Goal: Task Accomplishment & Management: Manage account settings

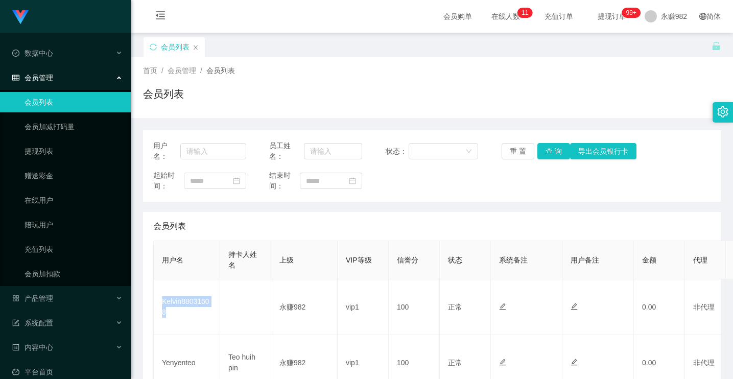
click at [149, 46] on div "会员列表" at bounding box center [174, 46] width 61 height 19
click at [152, 44] on icon "图标: sync" at bounding box center [153, 46] width 7 height 7
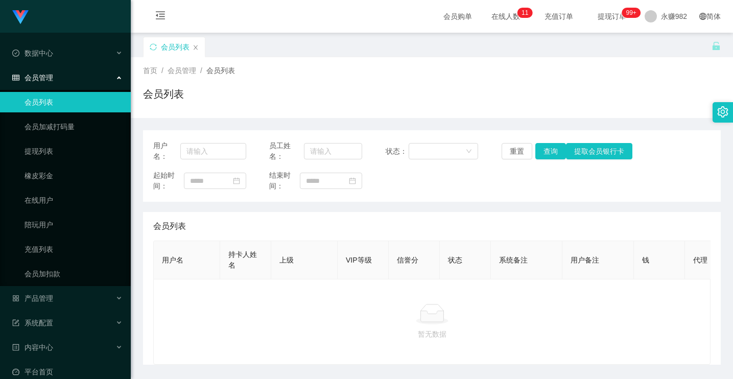
drag, startPoint x: 679, startPoint y: 79, endPoint x: 662, endPoint y: 71, distance: 18.5
click at [679, 79] on div "首页 / 会员管理 / 会员列表 / 会员列表" at bounding box center [432, 87] width 578 height 44
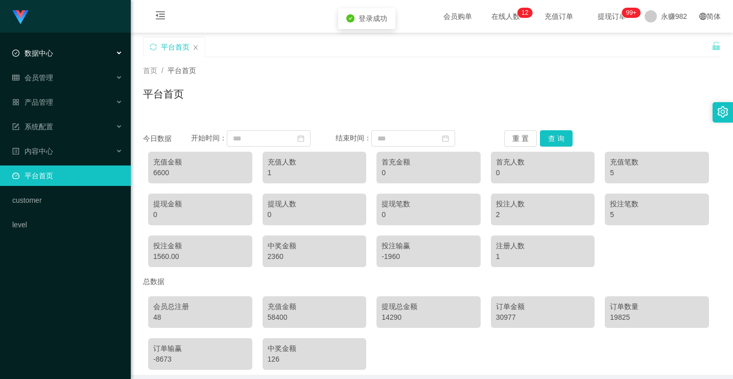
click at [55, 55] on div "数据中心" at bounding box center [65, 53] width 131 height 20
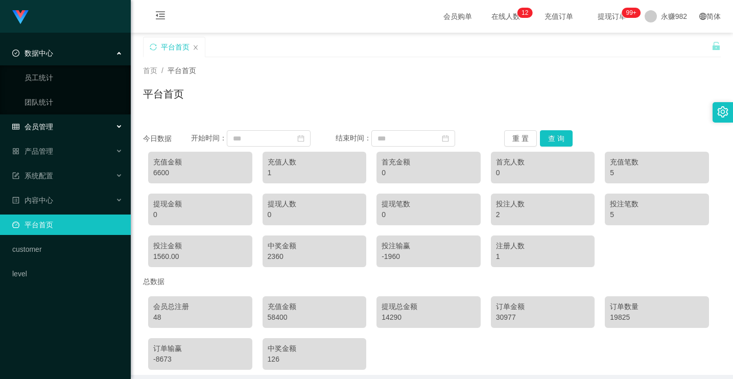
drag, startPoint x: 57, startPoint y: 127, endPoint x: 88, endPoint y: 122, distance: 31.1
click at [57, 127] on div "会员管理" at bounding box center [65, 127] width 131 height 20
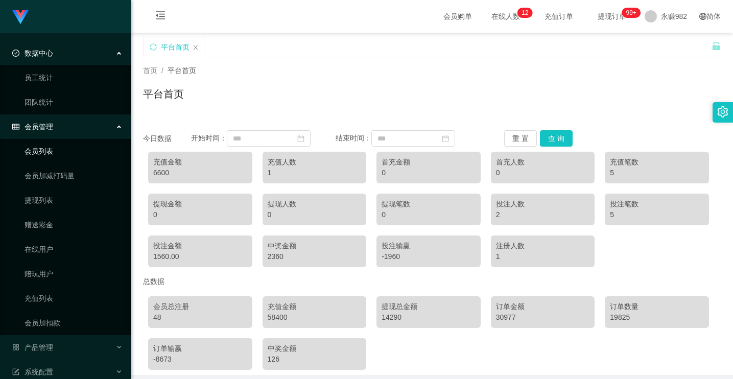
click at [38, 150] on link "会员列表" at bounding box center [74, 151] width 98 height 20
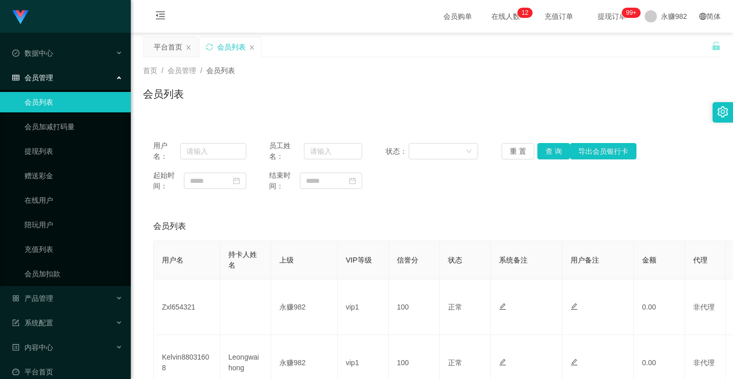
scroll to position [153, 0]
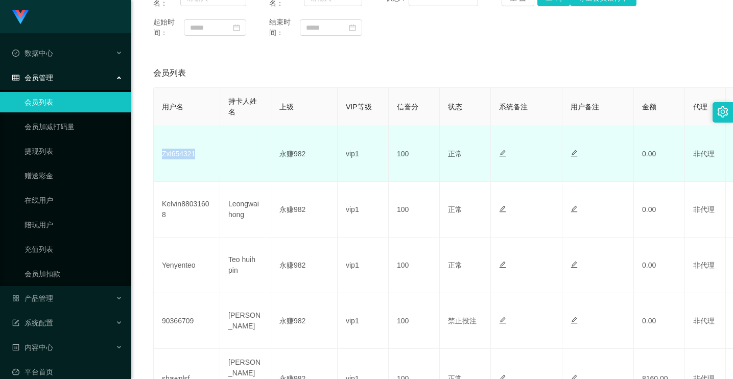
drag, startPoint x: 191, startPoint y: 152, endPoint x: 159, endPoint y: 151, distance: 31.7
click at [159, 151] on td "Zxl654321" at bounding box center [187, 154] width 66 height 56
copy td "Zxl654321"
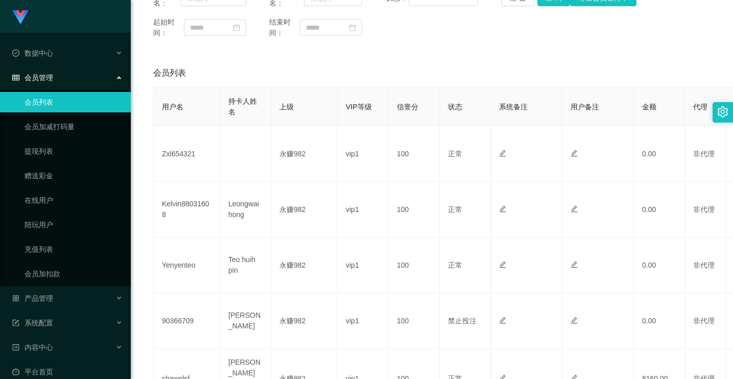
drag, startPoint x: 662, startPoint y: 36, endPoint x: 664, endPoint y: 3, distance: 32.8
click at [662, 34] on div "起始时间： 结束时间：" at bounding box center [431, 27] width 557 height 21
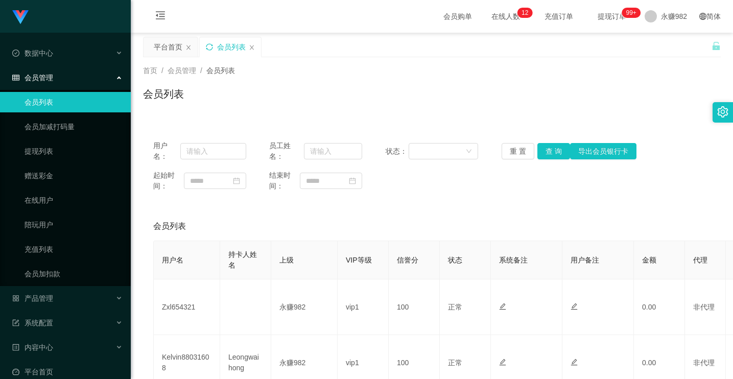
click at [210, 47] on icon "图标: sync" at bounding box center [209, 46] width 7 height 7
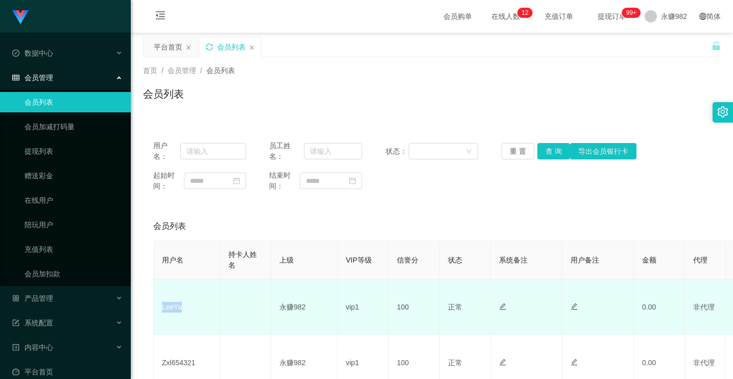
drag, startPoint x: 200, startPoint y: 308, endPoint x: 160, endPoint y: 304, distance: 39.6
click at [160, 304] on td "LeeYa" at bounding box center [187, 308] width 66 height 56
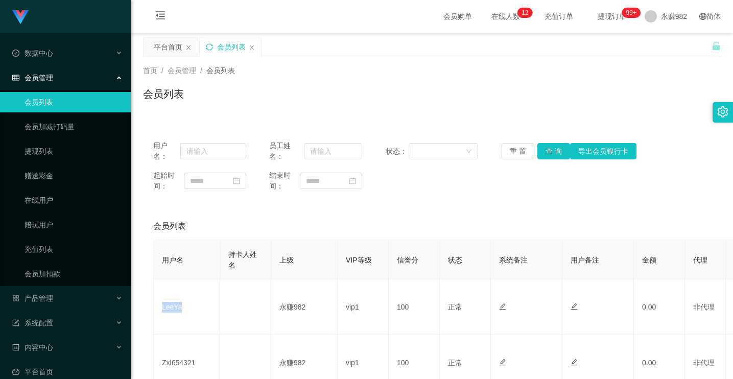
copy td "LeeYa"
click at [209, 48] on icon "图标: sync" at bounding box center [209, 46] width 7 height 7
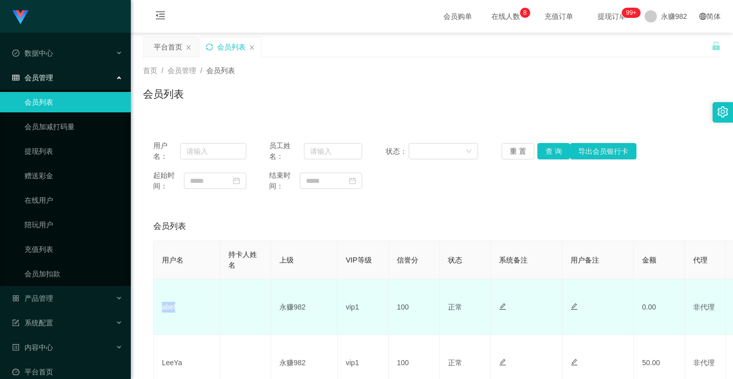
drag, startPoint x: 197, startPoint y: 309, endPoint x: 164, endPoint y: 305, distance: 33.4
click at [164, 305] on td "abel" at bounding box center [187, 308] width 66 height 56
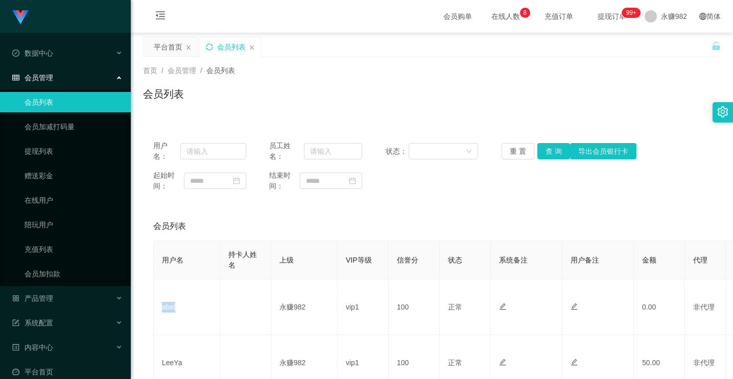
copy td "abel"
drag, startPoint x: 144, startPoint y: 14, endPoint x: 192, endPoint y: 7, distance: 49.1
click at [144, 14] on icon "图标: menu-fold" at bounding box center [160, 17] width 35 height 33
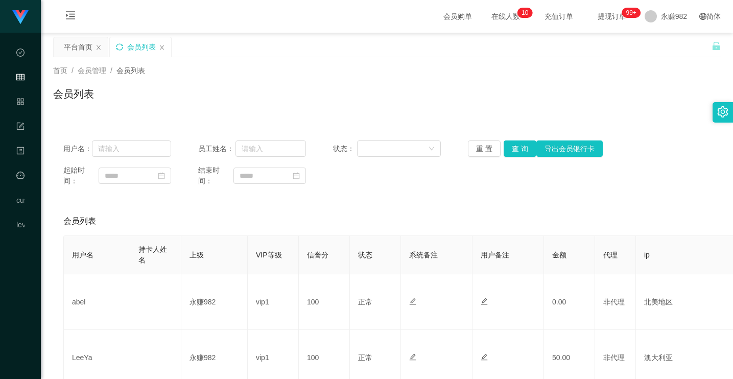
click at [114, 46] on div "会员列表" at bounding box center [140, 46] width 61 height 19
click at [120, 46] on icon "图标: sync" at bounding box center [119, 46] width 7 height 7
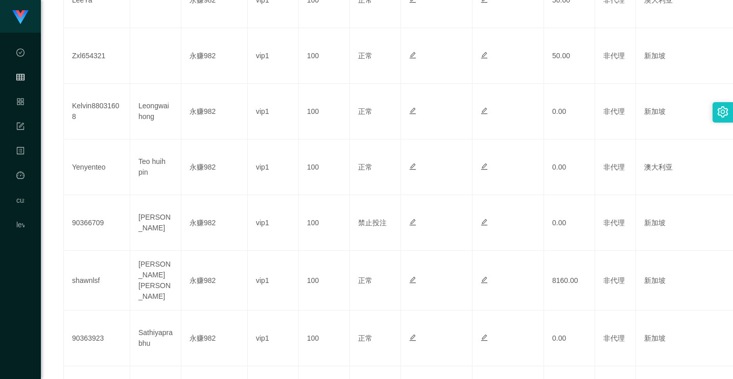
scroll to position [102, 0]
